Goal: Information Seeking & Learning: Compare options

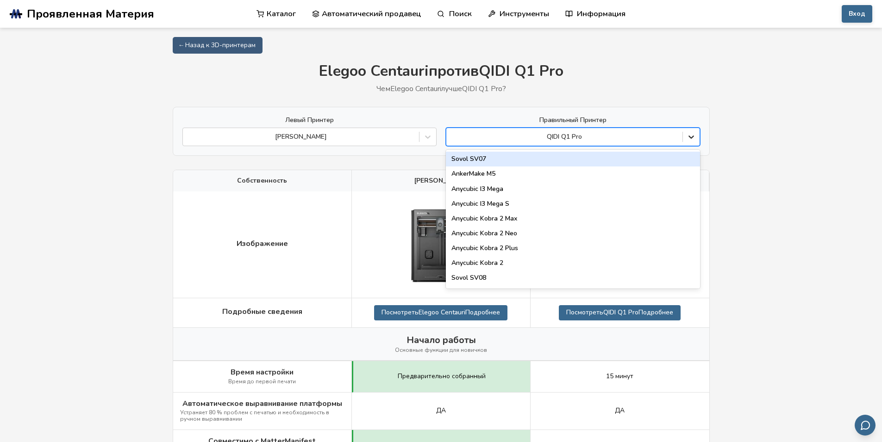
click at [691, 132] on icon at bounding box center [690, 136] width 9 height 9
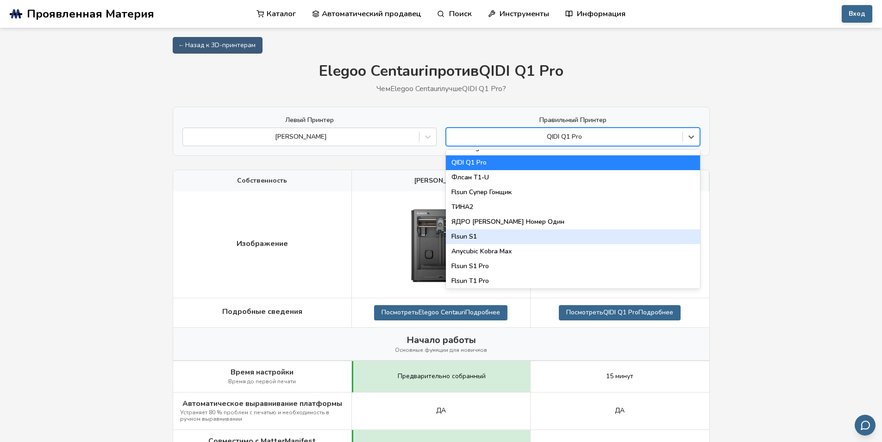
scroll to position [1187, 0]
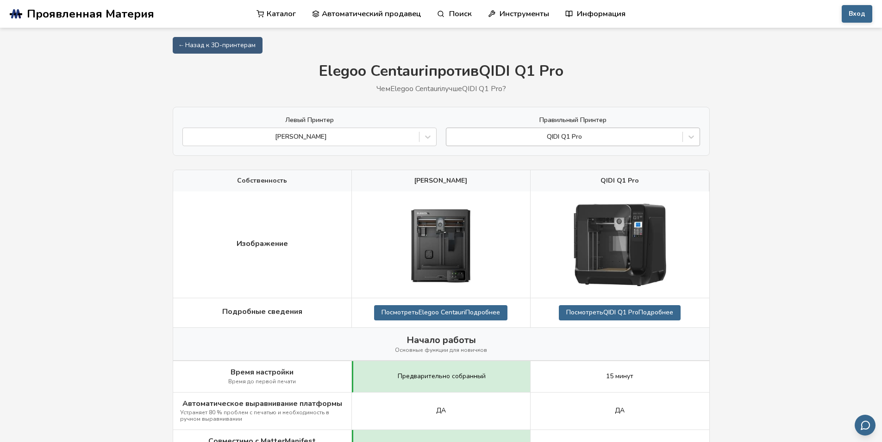
click at [609, 137] on div at bounding box center [564, 136] width 227 height 9
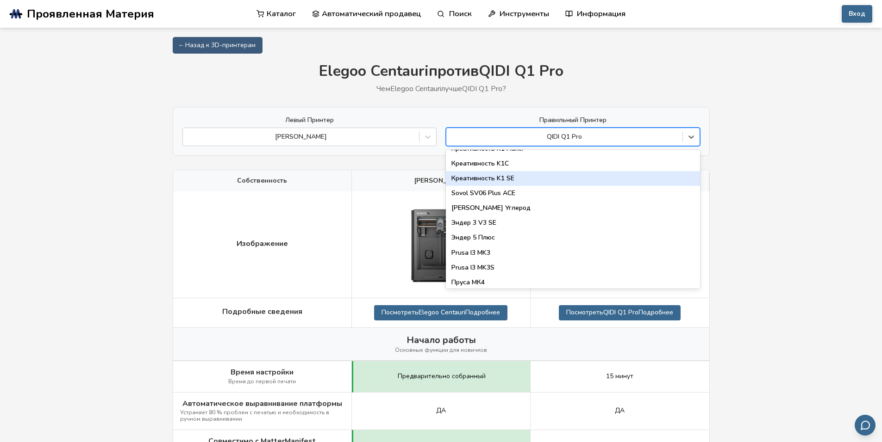
scroll to position [278, 0]
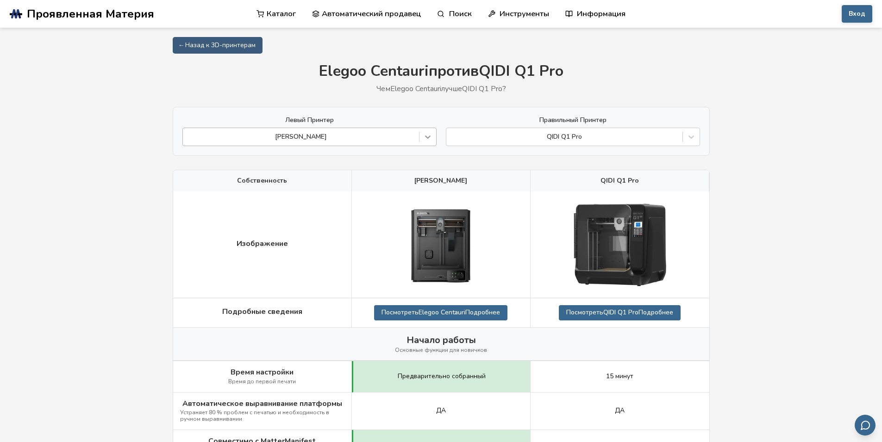
click at [425, 134] on icon at bounding box center [427, 136] width 9 height 9
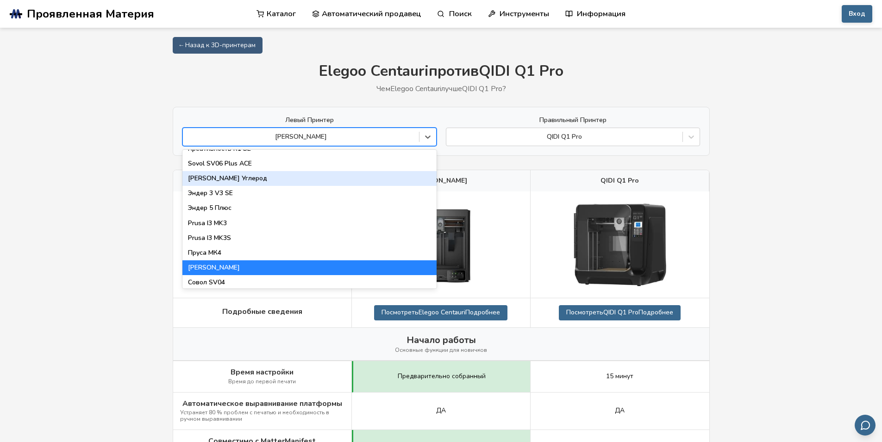
click at [333, 185] on div "[PERSON_NAME] Углерод" at bounding box center [309, 178] width 254 height 15
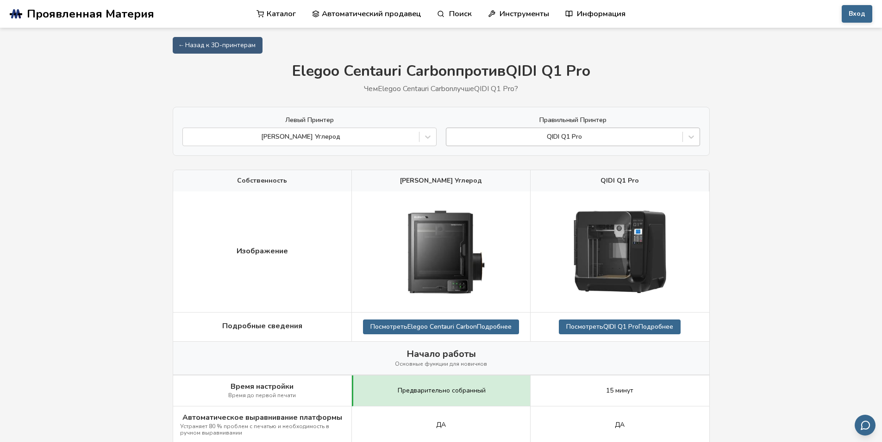
click at [601, 135] on div at bounding box center [564, 136] width 227 height 9
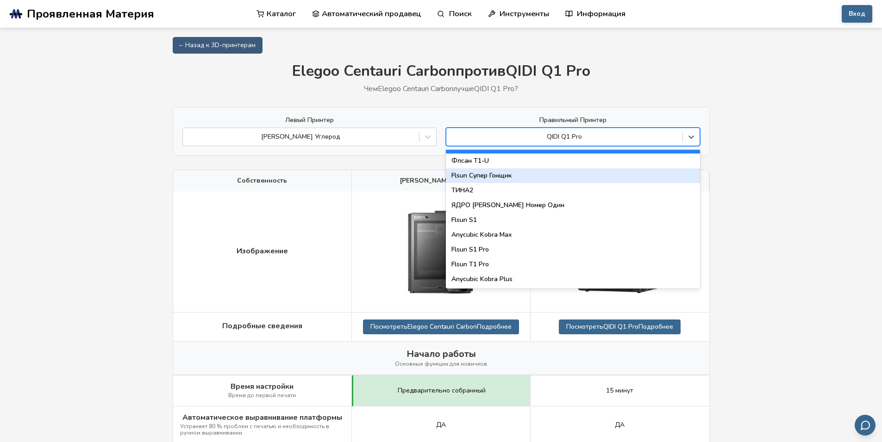
scroll to position [1187, 0]
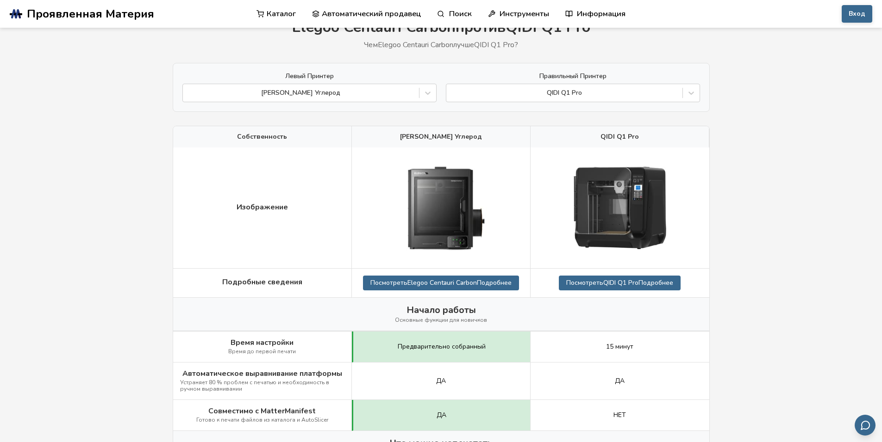
scroll to position [12, 0]
